Goal: Information Seeking & Learning: Compare options

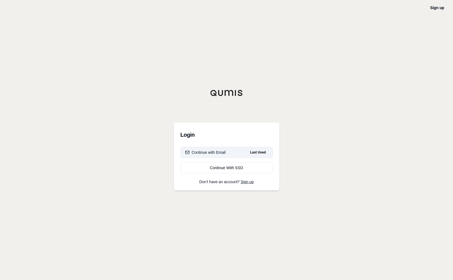
click at [204, 155] on div "Continue with Email" at bounding box center [205, 151] width 41 height 5
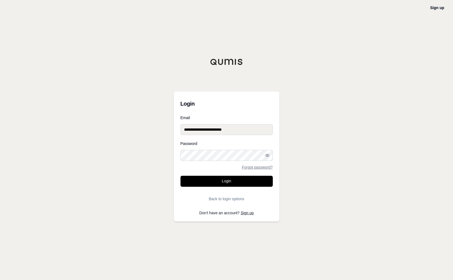
type input "**********"
click at [227, 177] on button "Login" at bounding box center [226, 180] width 92 height 11
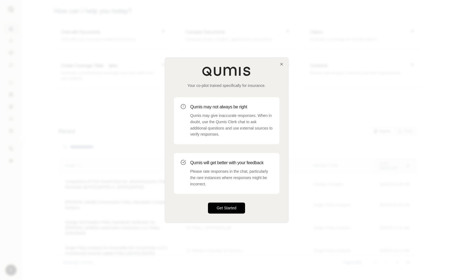
click at [232, 209] on button "Get Started" at bounding box center [226, 207] width 37 height 11
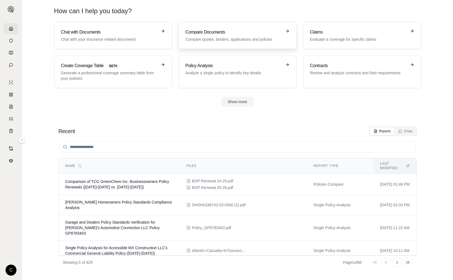
click at [211, 35] on h3 "Compare Documents" at bounding box center [233, 32] width 96 height 7
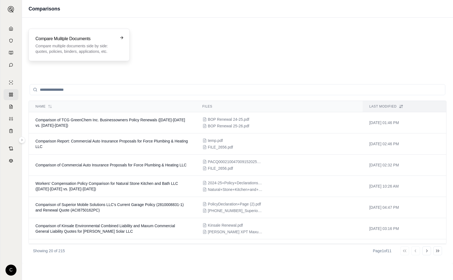
click at [93, 43] on div "Compare Mulitple Documents Compare multiple documents side by side: quotes, pol…" at bounding box center [75, 44] width 80 height 19
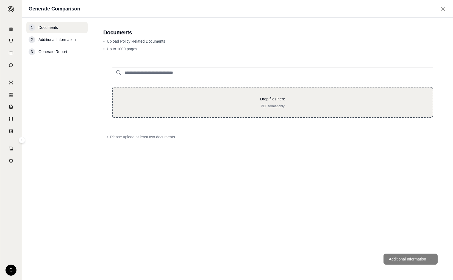
click at [264, 104] on p "PDF format only" at bounding box center [272, 106] width 302 height 4
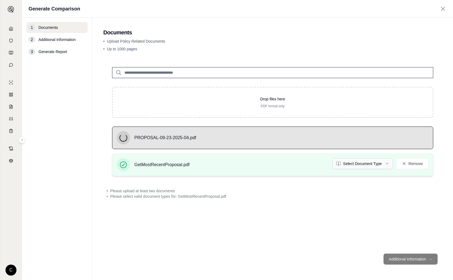
click at [362, 163] on html "C Generate Comparison 1 Documents 2 Additional Information 3 Generate Report Do…" at bounding box center [226, 140] width 453 height 280
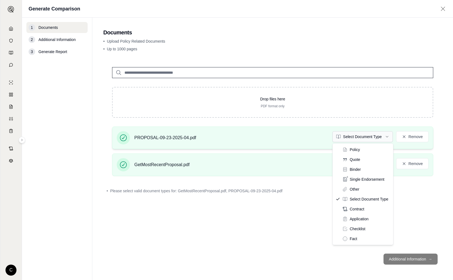
click at [355, 142] on html "C Generate Comparison 1 Documents 2 Additional Information 3 Generate Report Do…" at bounding box center [226, 140] width 453 height 280
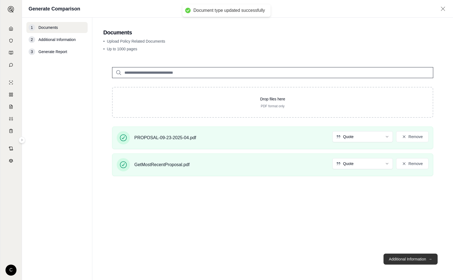
click at [405, 260] on button "Additional Information →" at bounding box center [410, 258] width 54 height 11
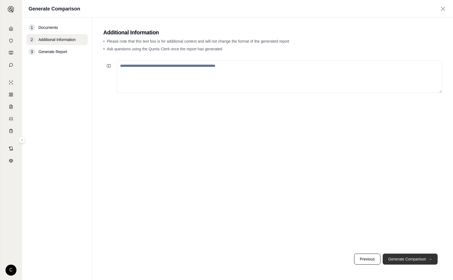
click at [405, 260] on button "Generate Comparison →" at bounding box center [410, 258] width 55 height 11
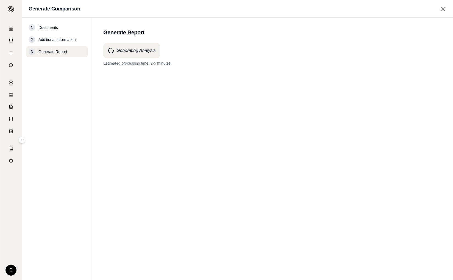
click at [307, 75] on div "Generating Analysis Estimated processing time: 2-5 minutes." at bounding box center [272, 151] width 339 height 217
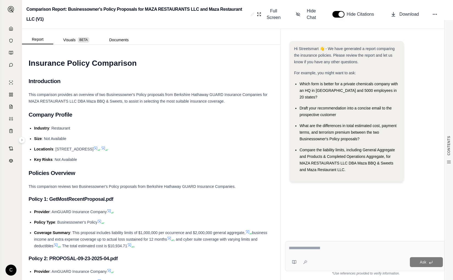
click at [347, 149] on span "Compare the liability limits, including General Aggregate and Products & Comple…" at bounding box center [346, 159] width 95 height 24
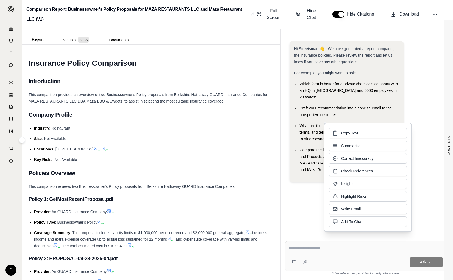
click at [316, 251] on div at bounding box center [366, 248] width 154 height 9
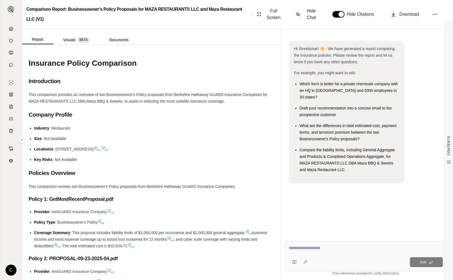
click at [310, 249] on textarea at bounding box center [366, 247] width 154 height 7
type textarea "**********"
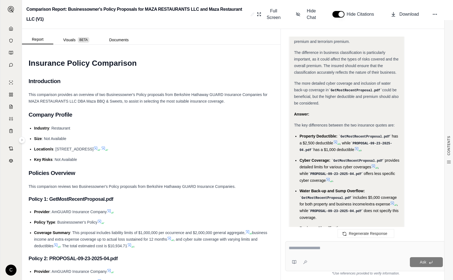
scroll to position [1164, 0]
